Goal: Task Accomplishment & Management: Use online tool/utility

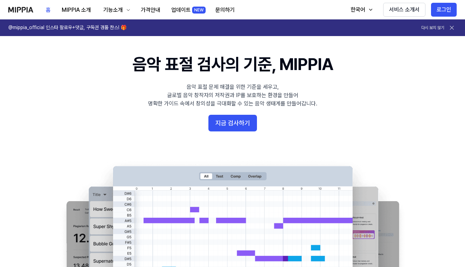
scroll to position [13, 0]
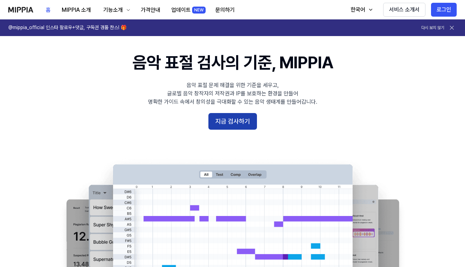
click at [230, 118] on button "지금 검사하기" at bounding box center [233, 121] width 49 height 17
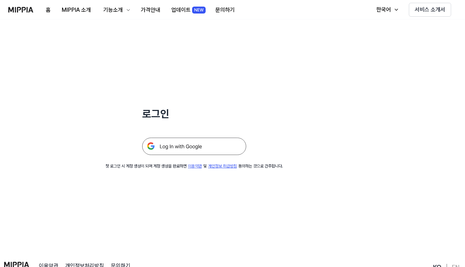
click at [180, 147] on img at bounding box center [194, 146] width 104 height 17
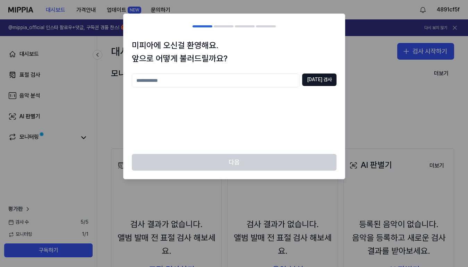
click at [224, 77] on input "text" at bounding box center [216, 81] width 168 height 14
type input "****"
click at [318, 83] on button "중복 검사" at bounding box center [319, 80] width 34 height 12
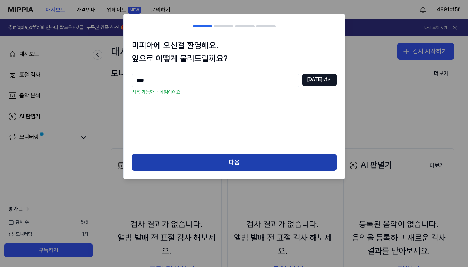
click at [228, 161] on button "다음" at bounding box center [234, 162] width 205 height 17
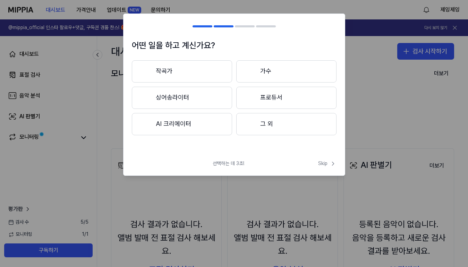
click at [201, 73] on button "작곡가" at bounding box center [182, 71] width 100 height 22
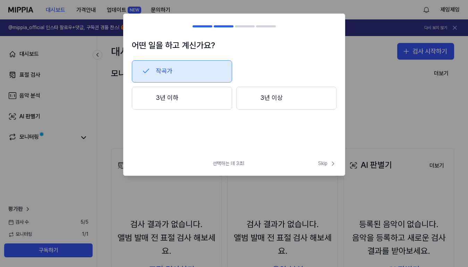
click at [212, 99] on button "3년 이하" at bounding box center [182, 98] width 100 height 23
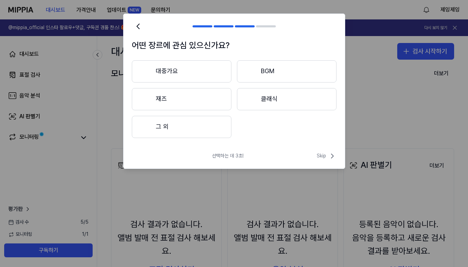
click at [218, 78] on button "대중가요" at bounding box center [182, 71] width 100 height 22
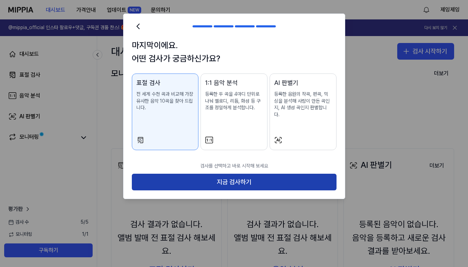
click at [218, 178] on button "지금 검사하기" at bounding box center [234, 182] width 205 height 17
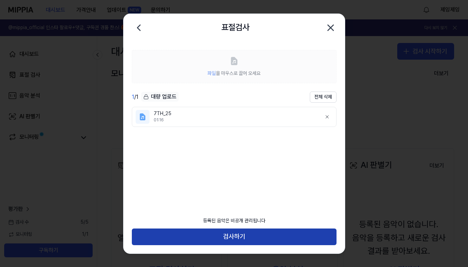
click at [228, 235] on button "검사하기" at bounding box center [234, 237] width 205 height 17
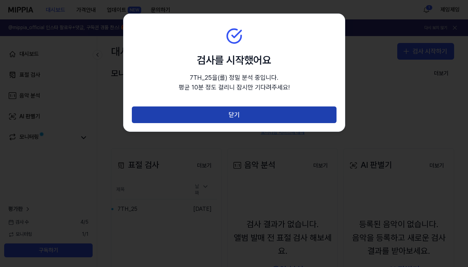
click at [250, 120] on button "닫기" at bounding box center [234, 115] width 205 height 17
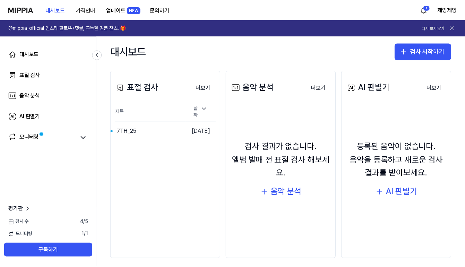
scroll to position [83, 0]
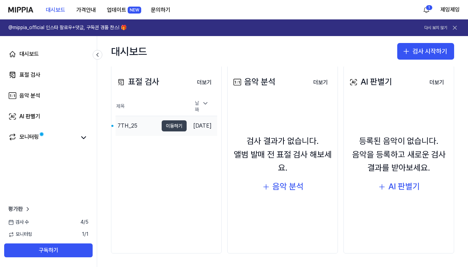
click at [163, 123] on button "이동하기" at bounding box center [174, 125] width 25 height 11
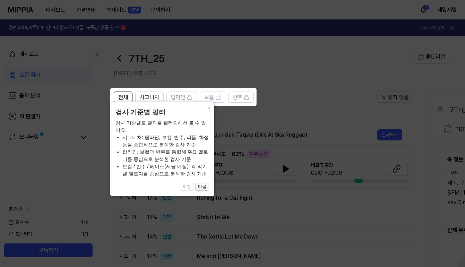
click at [204, 185] on button "다음" at bounding box center [202, 187] width 14 height 8
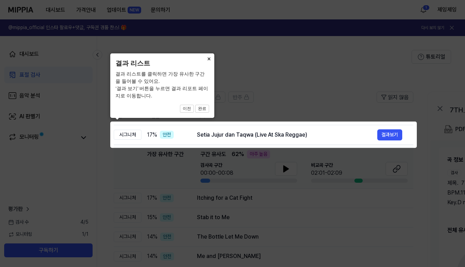
click at [209, 59] on button "×" at bounding box center [208, 58] width 11 height 10
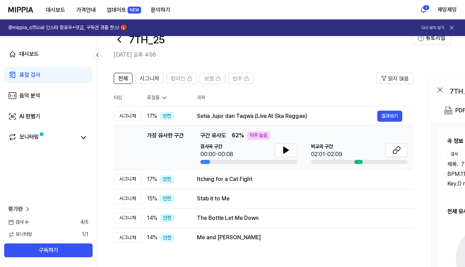
scroll to position [21, 0]
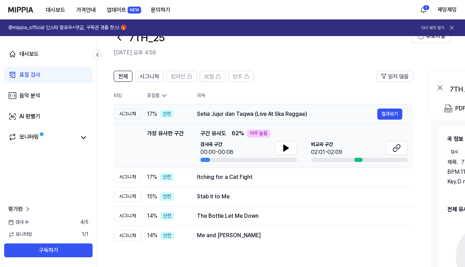
drag, startPoint x: 196, startPoint y: 114, endPoint x: 222, endPoint y: 114, distance: 26.4
click at [222, 114] on td "Setia Jujur dan Taqwa (Live At Ska Reggae) 결과보기" at bounding box center [300, 113] width 228 height 19
drag, startPoint x: 197, startPoint y: 115, endPoint x: 230, endPoint y: 109, distance: 33.2
click at [230, 109] on div "Setia Jujur dan Taqwa (Live At Ska Reggae) 결과보기" at bounding box center [299, 114] width 205 height 11
click at [307, 182] on div "Itching for a Cat Fight 결과보기" at bounding box center [299, 177] width 205 height 11
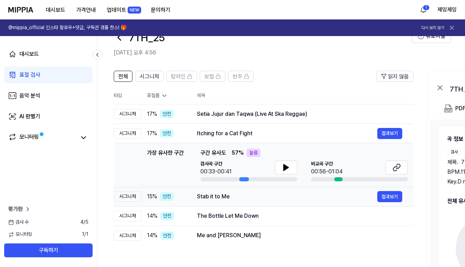
click at [297, 201] on div "Stab it to Me 결과보기" at bounding box center [299, 196] width 205 height 11
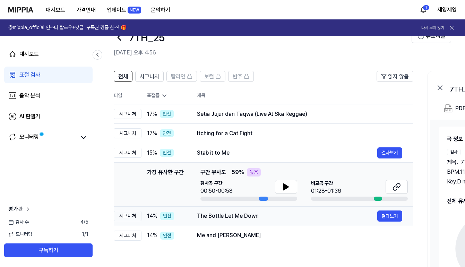
click at [295, 215] on div "The Bottle Let Me Down" at bounding box center [287, 216] width 180 height 8
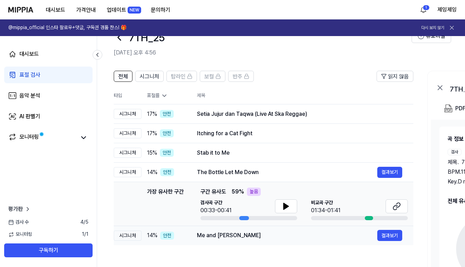
click at [292, 238] on div "Me and Bobby McGee" at bounding box center [287, 235] width 180 height 8
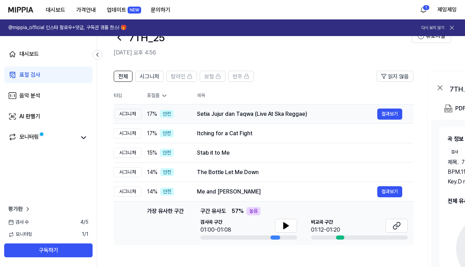
scroll to position [0, 0]
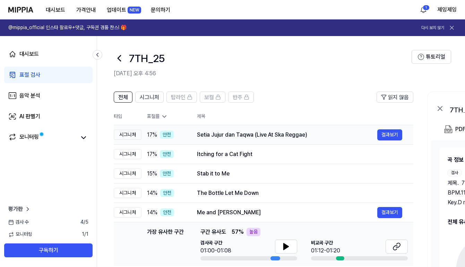
click at [278, 133] on div "Setia Jujur dan Taqwa (Live At Ska Reggae)" at bounding box center [287, 135] width 180 height 8
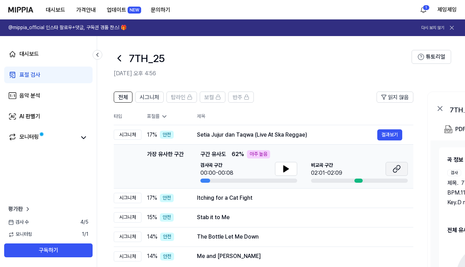
click at [394, 170] on icon at bounding box center [397, 169] width 8 height 8
click at [287, 170] on icon at bounding box center [286, 169] width 5 height 6
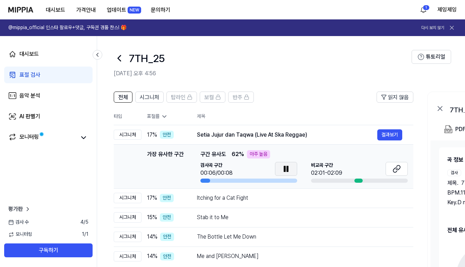
click at [284, 168] on icon at bounding box center [284, 169] width 1 height 6
click at [217, 199] on div "Itching for a Cat Fight" at bounding box center [287, 198] width 180 height 8
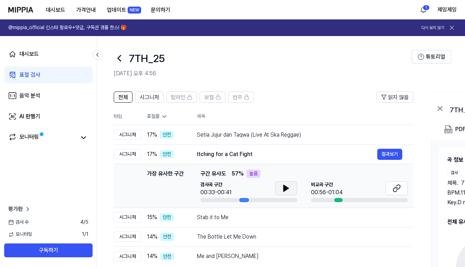
click at [282, 189] on icon at bounding box center [286, 188] width 8 height 8
click at [397, 192] on icon at bounding box center [397, 188] width 8 height 8
click at [238, 219] on div "Stab it to Me" at bounding box center [287, 217] width 180 height 8
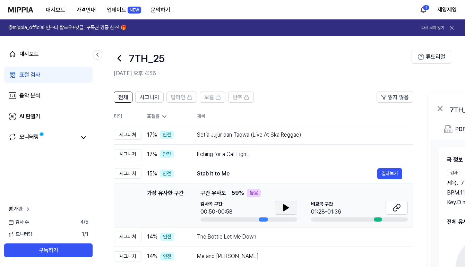
click at [288, 211] on icon at bounding box center [286, 208] width 8 height 8
click at [286, 206] on icon at bounding box center [286, 208] width 8 height 8
click at [401, 209] on button at bounding box center [397, 208] width 22 height 14
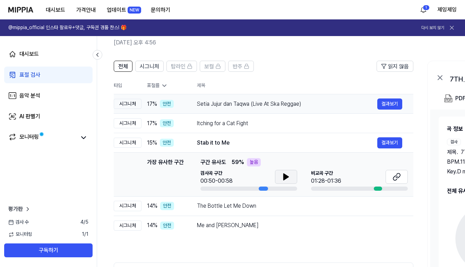
scroll to position [74, 0]
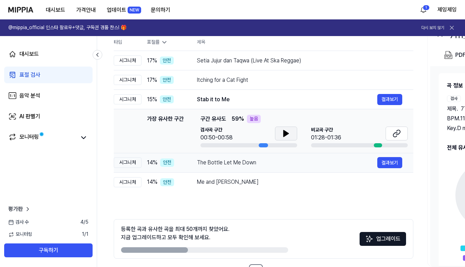
click at [240, 166] on div "The Bottle Let Me Down" at bounding box center [287, 163] width 180 height 8
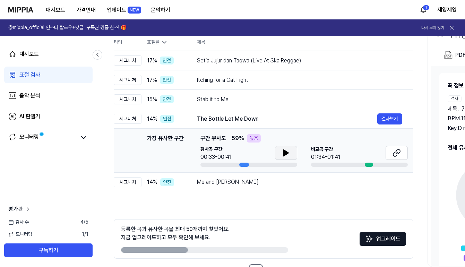
click at [282, 154] on icon at bounding box center [286, 153] width 8 height 8
click at [393, 153] on icon at bounding box center [397, 153] width 8 height 8
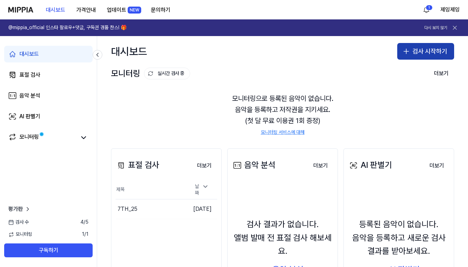
click at [431, 49] on button "검사 시작하기" at bounding box center [425, 51] width 57 height 17
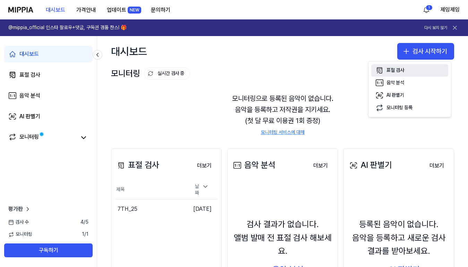
click at [403, 71] on div "표절 검사" at bounding box center [395, 70] width 18 height 7
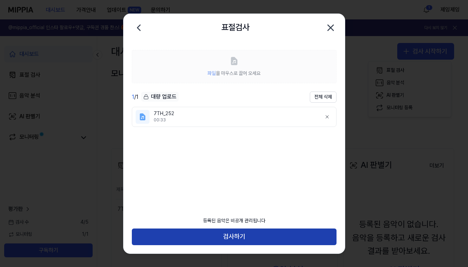
click at [209, 236] on button "검사하기" at bounding box center [234, 237] width 205 height 17
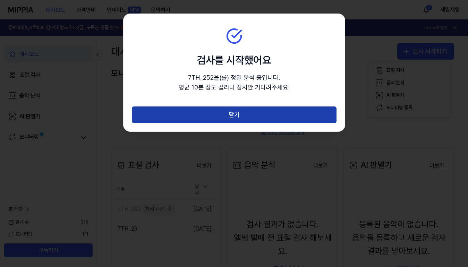
click at [203, 115] on button "닫기" at bounding box center [234, 115] width 205 height 17
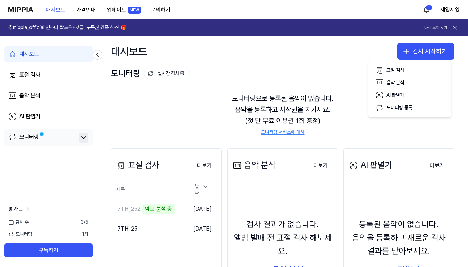
click at [80, 135] on icon at bounding box center [83, 138] width 8 height 8
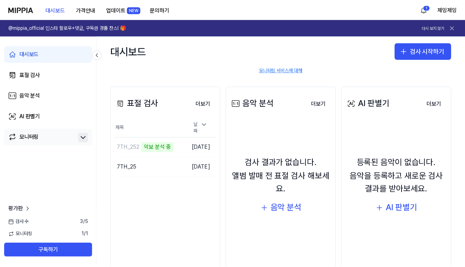
scroll to position [59, 0]
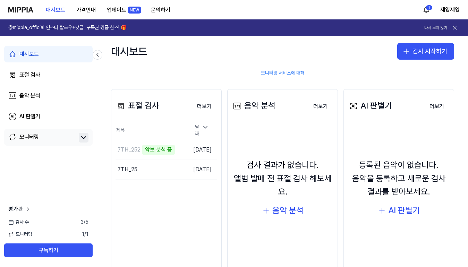
click at [58, 224] on div "검사 수 3 / 5" at bounding box center [48, 222] width 97 height 7
click at [89, 12] on button "가격안내" at bounding box center [86, 10] width 31 height 14
click at [136, 146] on div "7TH_252" at bounding box center [129, 150] width 23 height 8
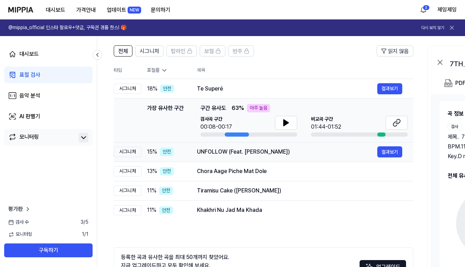
scroll to position [46, 0]
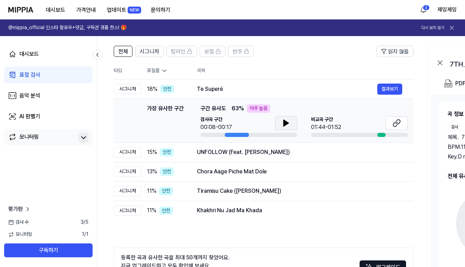
click at [284, 118] on button at bounding box center [286, 123] width 22 height 14
click at [286, 121] on icon at bounding box center [286, 123] width 5 height 6
click at [286, 121] on icon at bounding box center [286, 123] width 8 height 8
click at [399, 122] on icon at bounding box center [397, 123] width 8 height 8
click at [208, 153] on div "UNFOLLOW (Feat. Jayci Yucca)" at bounding box center [287, 152] width 180 height 8
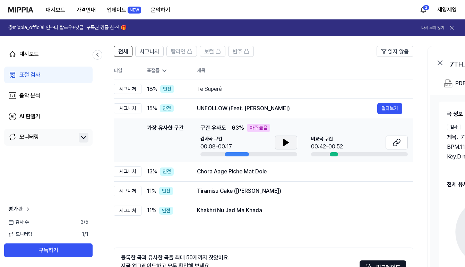
click at [278, 144] on button at bounding box center [286, 143] width 22 height 14
click at [281, 144] on button at bounding box center [286, 143] width 22 height 14
click at [394, 142] on icon at bounding box center [395, 144] width 4 height 5
click at [216, 169] on div "Chora Aage Piche Mat Dole" at bounding box center [287, 172] width 180 height 8
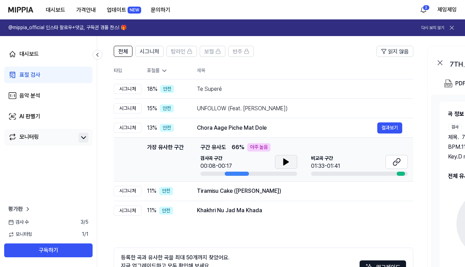
click at [288, 164] on icon at bounding box center [286, 162] width 8 height 8
click at [288, 164] on icon at bounding box center [287, 162] width 1 height 6
click at [401, 161] on button at bounding box center [397, 162] width 22 height 14
click at [223, 189] on div "Tiramisu Cake (티라미수 케익)" at bounding box center [287, 191] width 180 height 8
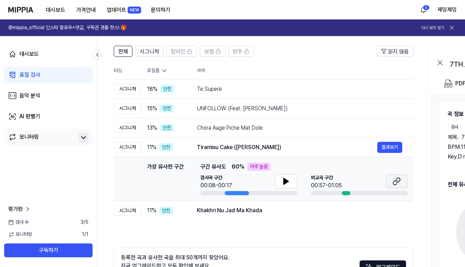
click at [403, 181] on button at bounding box center [397, 182] width 22 height 14
click at [217, 214] on div "Khakhri Nu Jad Ma Khada" at bounding box center [287, 210] width 180 height 8
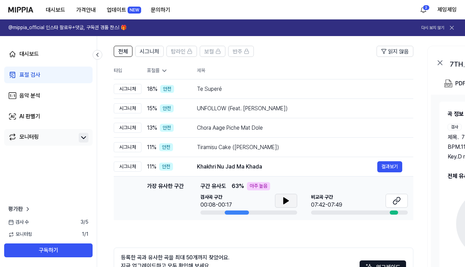
click at [284, 202] on icon at bounding box center [286, 201] width 5 height 6
click at [289, 201] on icon at bounding box center [286, 201] width 8 height 8
click at [396, 205] on button at bounding box center [397, 201] width 22 height 14
click at [153, 54] on span "시그니처" at bounding box center [149, 52] width 19 height 8
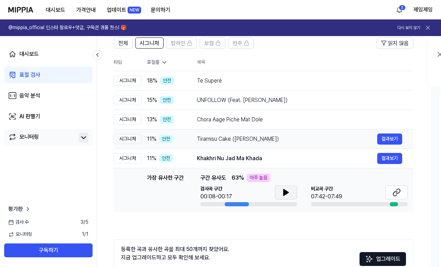
scroll to position [99, 0]
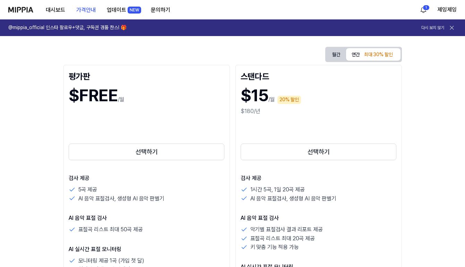
scroll to position [66, 0]
